Goal: Register for event/course

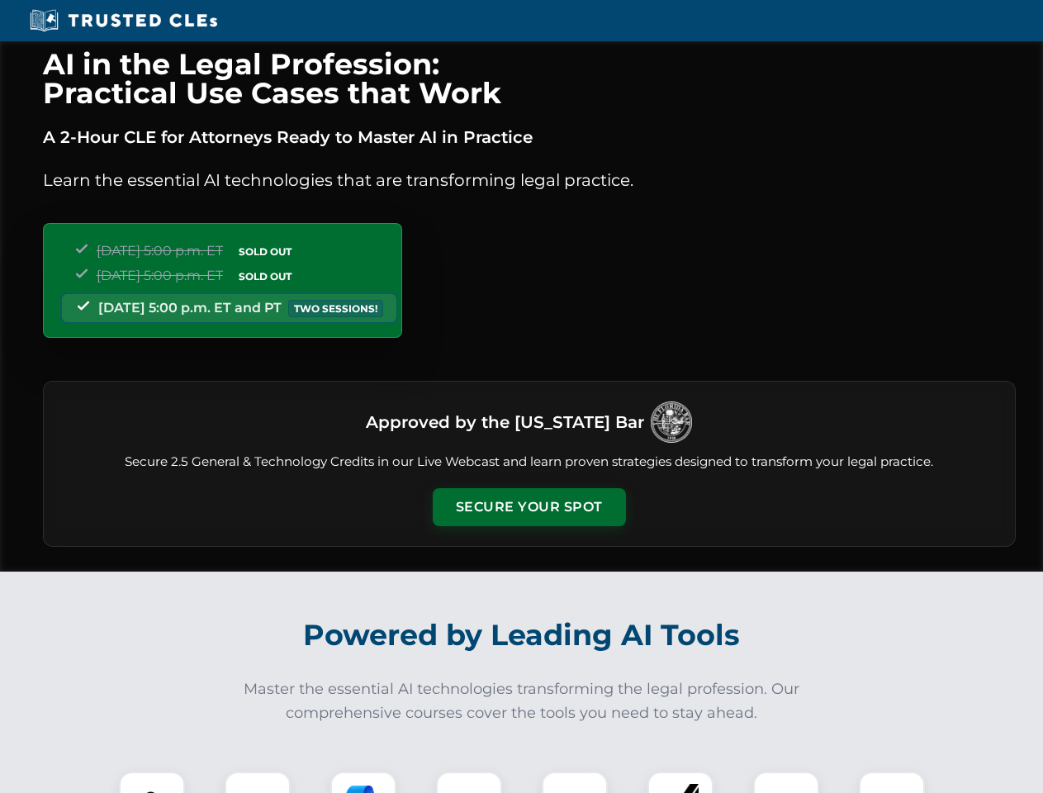
click at [529, 507] on button "Secure Your Spot" at bounding box center [529, 507] width 193 height 38
click at [152, 782] on img at bounding box center [152, 804] width 48 height 48
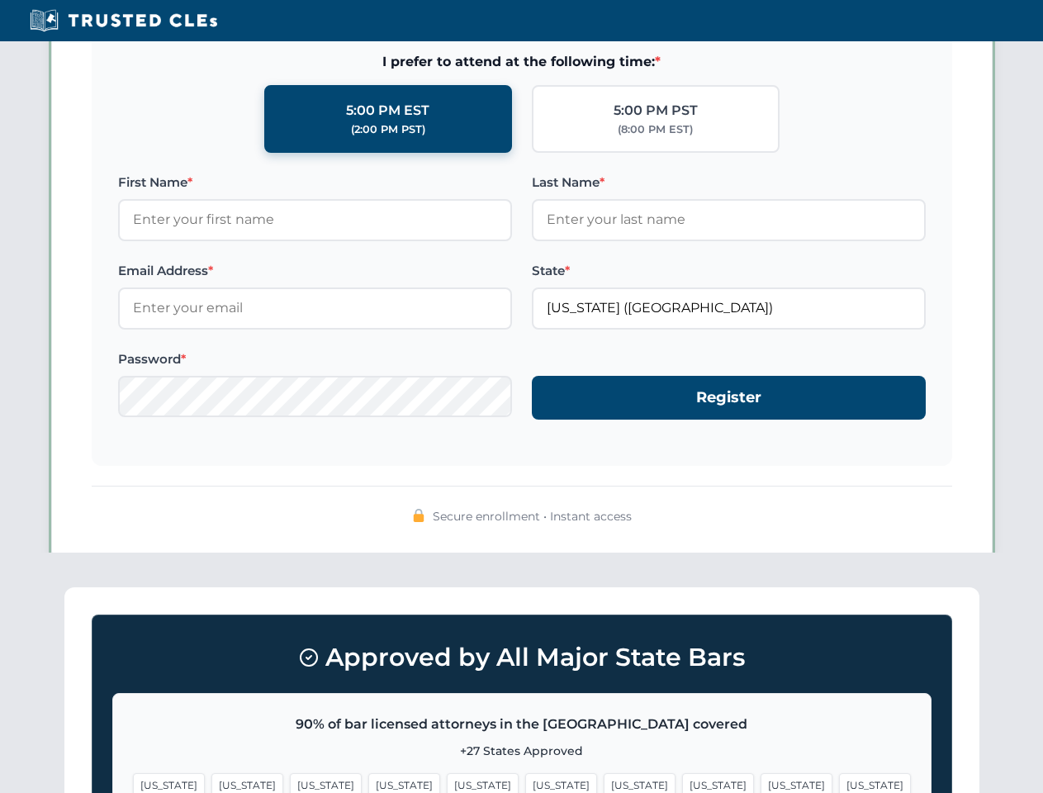
click at [604, 782] on span "[US_STATE]" at bounding box center [640, 785] width 72 height 24
click at [761, 782] on span "[US_STATE]" at bounding box center [797, 785] width 72 height 24
